Goal: Information Seeking & Learning: Learn about a topic

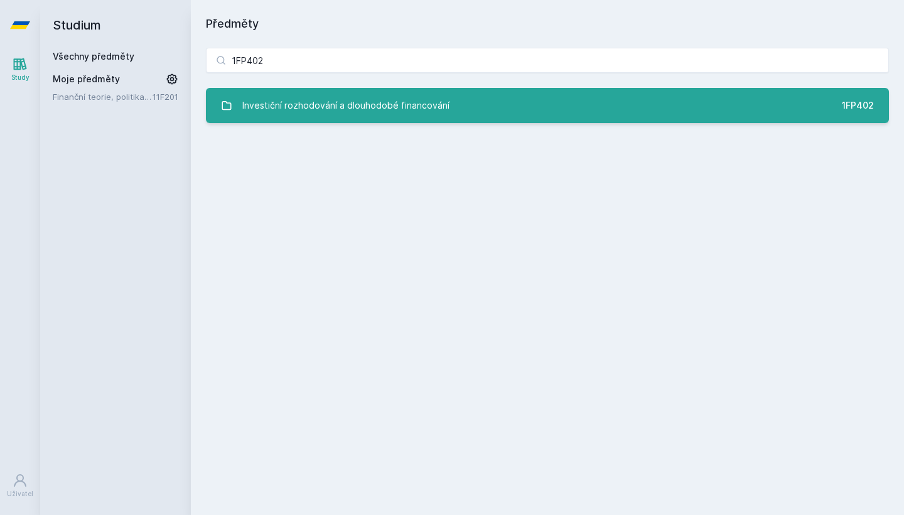
type input "1FP402"
click at [374, 97] on div "Investiční rozhodování a dlouhodobé financování" at bounding box center [345, 105] width 207 height 25
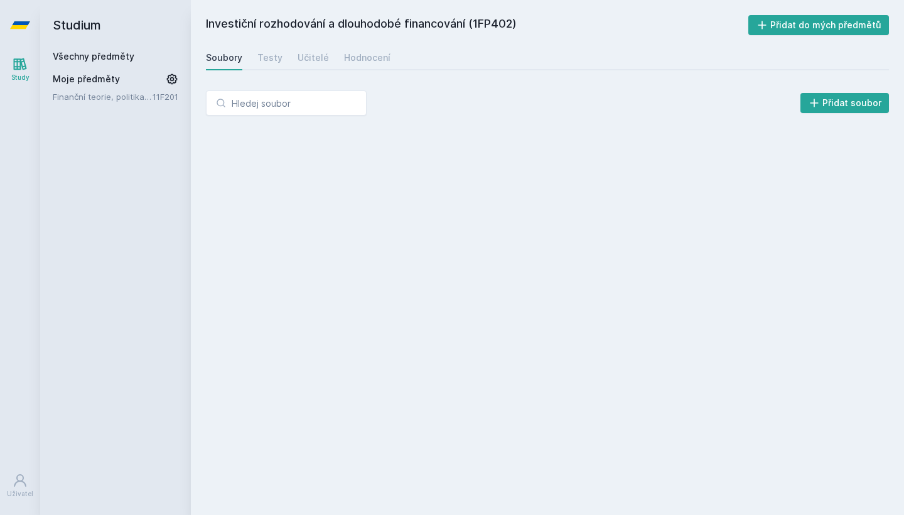
click at [291, 53] on div "Soubory Testy Učitelé Hodnocení" at bounding box center [547, 57] width 683 height 25
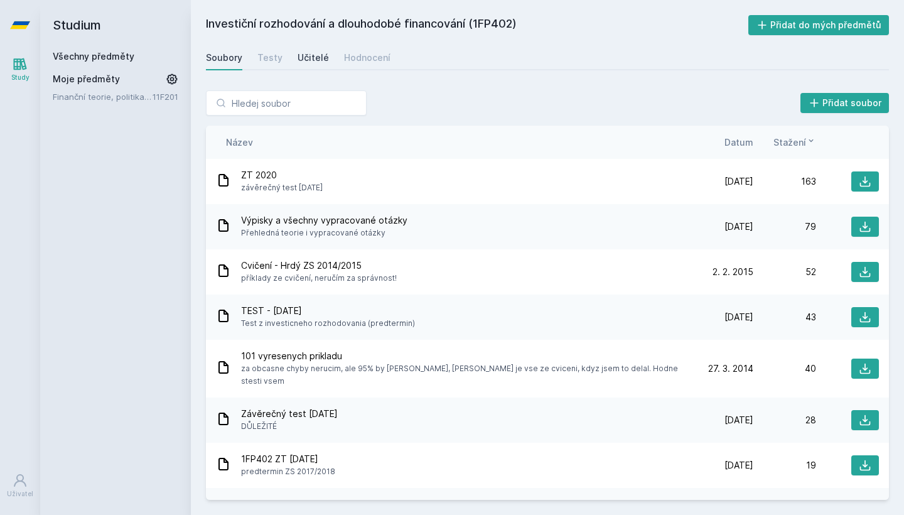
click at [298, 58] on div "Učitelé" at bounding box center [313, 57] width 31 height 13
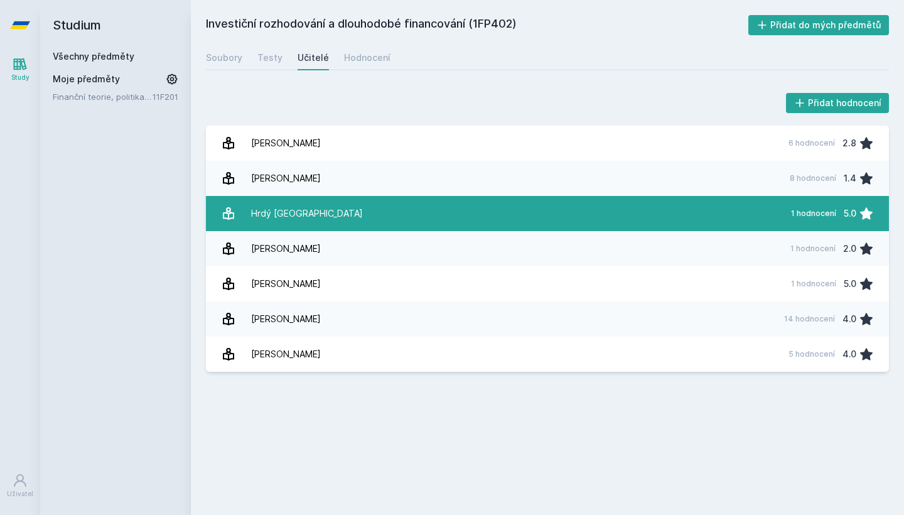
click at [293, 222] on div "Hrdý [GEOGRAPHIC_DATA]" at bounding box center [307, 213] width 112 height 25
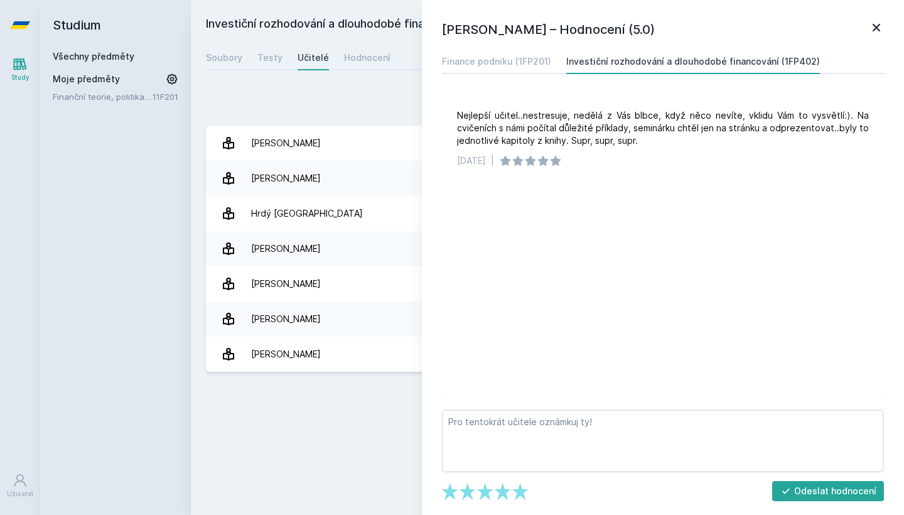
click at [426, 100] on div "[PERSON_NAME] – Hodnocení (5.0) Finance podniku (1FP201) Investiční rozhodování…" at bounding box center [663, 257] width 482 height 515
click at [657, 112] on div "Nejlepší učitel..nestresuje, nedělá z Vás blbce, když něco nevíte, vklidu Vám t…" at bounding box center [663, 128] width 412 height 38
drag, startPoint x: 657, startPoint y: 122, endPoint x: 837, endPoint y: 131, distance: 179.8
click at [837, 132] on div "Nejlepší učitel..nestresuje, nedělá z Vás blbce, když něco nevíte, vklidu Vám t…" at bounding box center [663, 128] width 412 height 38
click at [874, 39] on div "[PERSON_NAME] – Hodnocení (5.0) Finance podniku (1FP201) Investiční rozhodování…" at bounding box center [663, 257] width 482 height 515
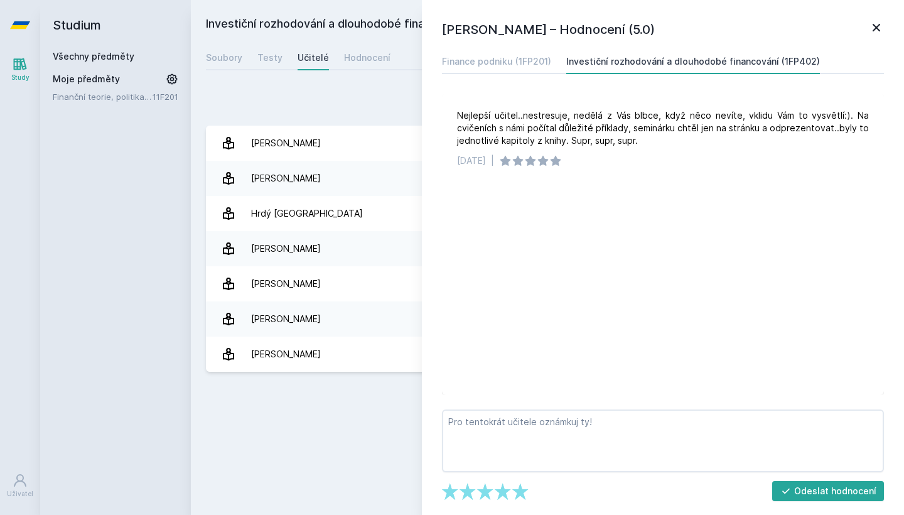
click at [874, 32] on icon at bounding box center [876, 27] width 15 height 15
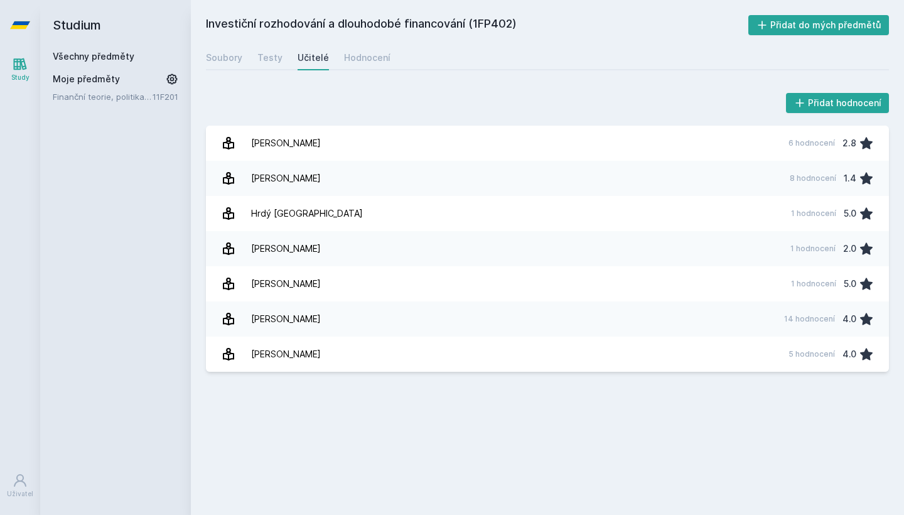
click at [249, 58] on div "Soubory Testy Učitelé Hodnocení" at bounding box center [547, 57] width 683 height 25
click at [264, 59] on div "Testy" at bounding box center [269, 57] width 25 height 13
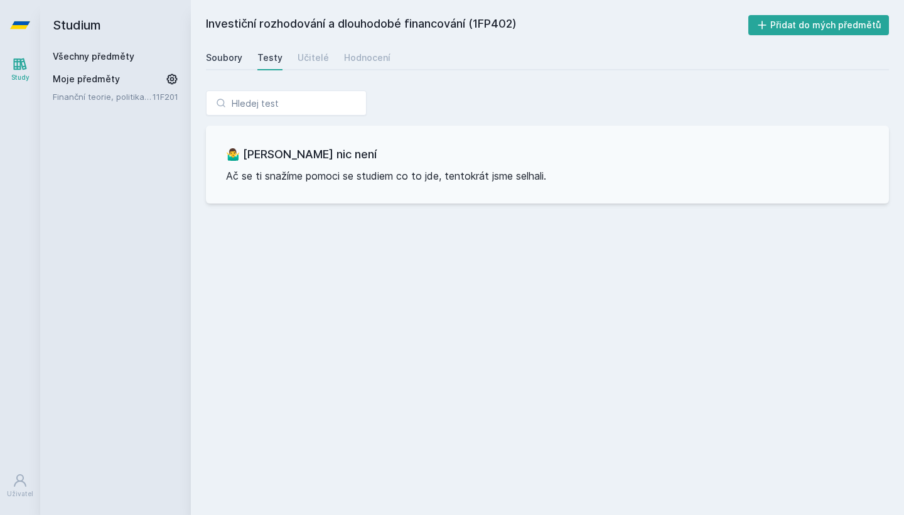
click at [235, 60] on div "Soubory" at bounding box center [224, 57] width 36 height 13
